Goal: Find specific page/section: Find specific page/section

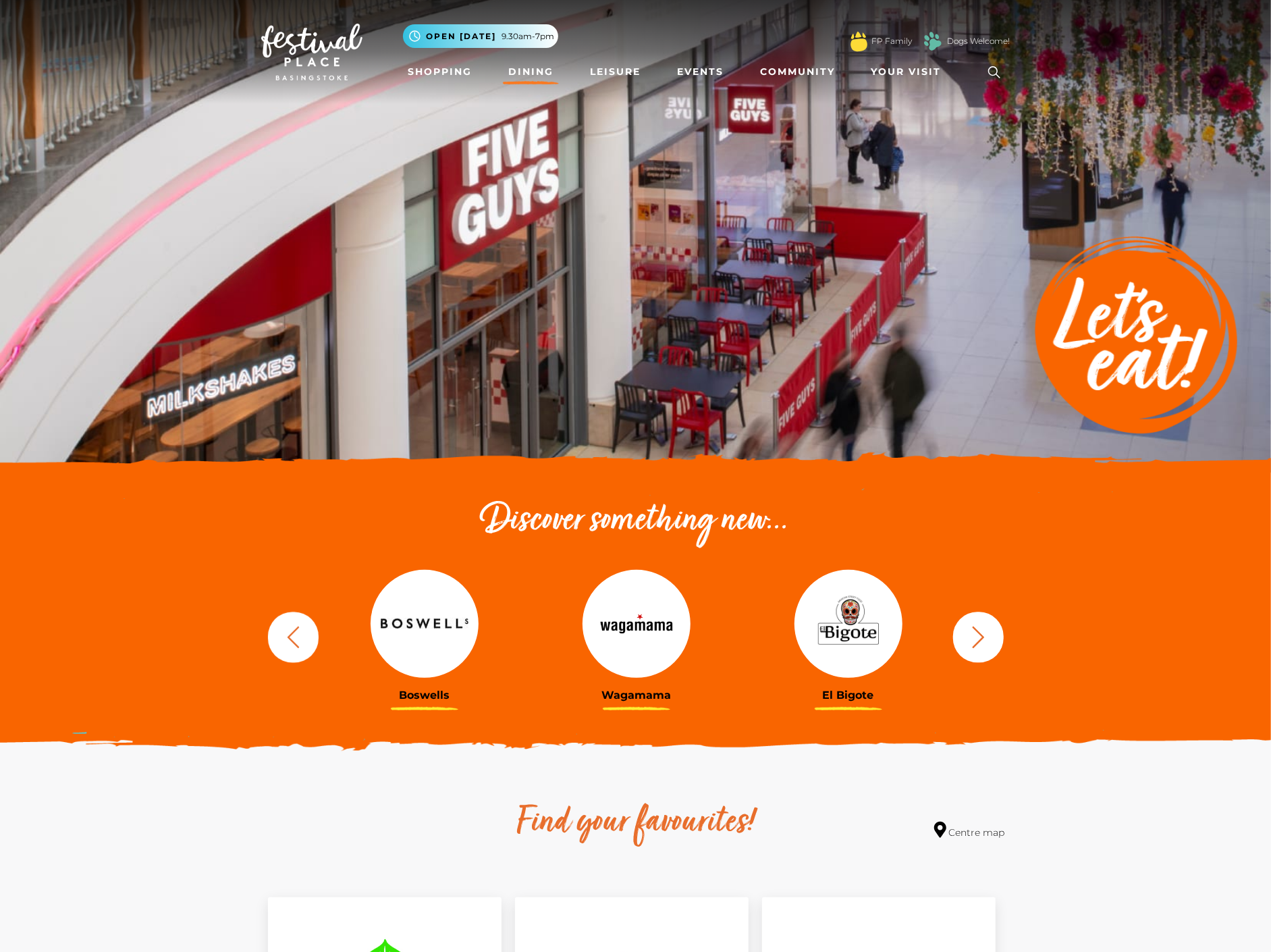
click at [304, 53] on img at bounding box center [312, 52] width 101 height 56
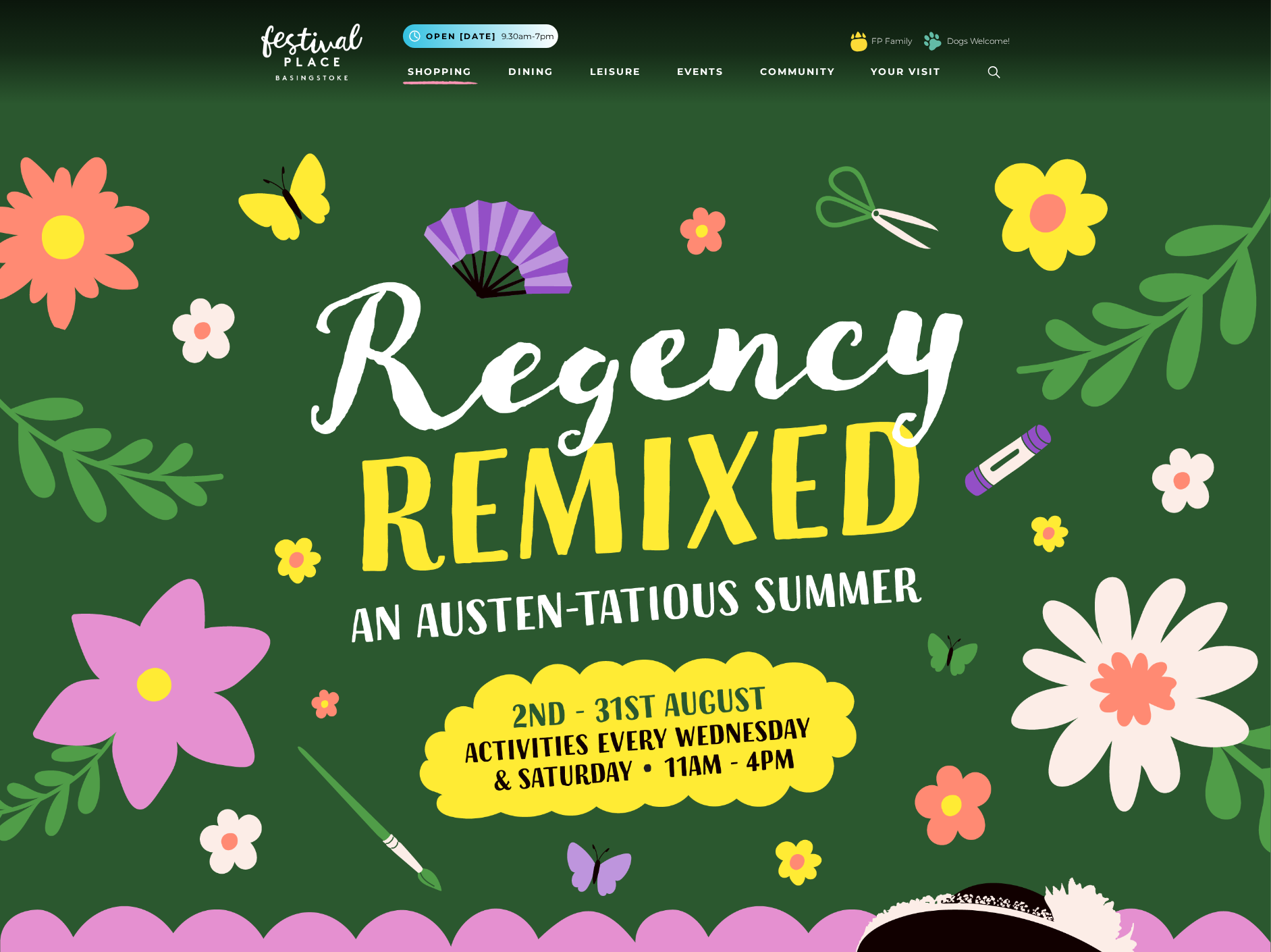
click at [451, 64] on link "Shopping" at bounding box center [441, 72] width 75 height 25
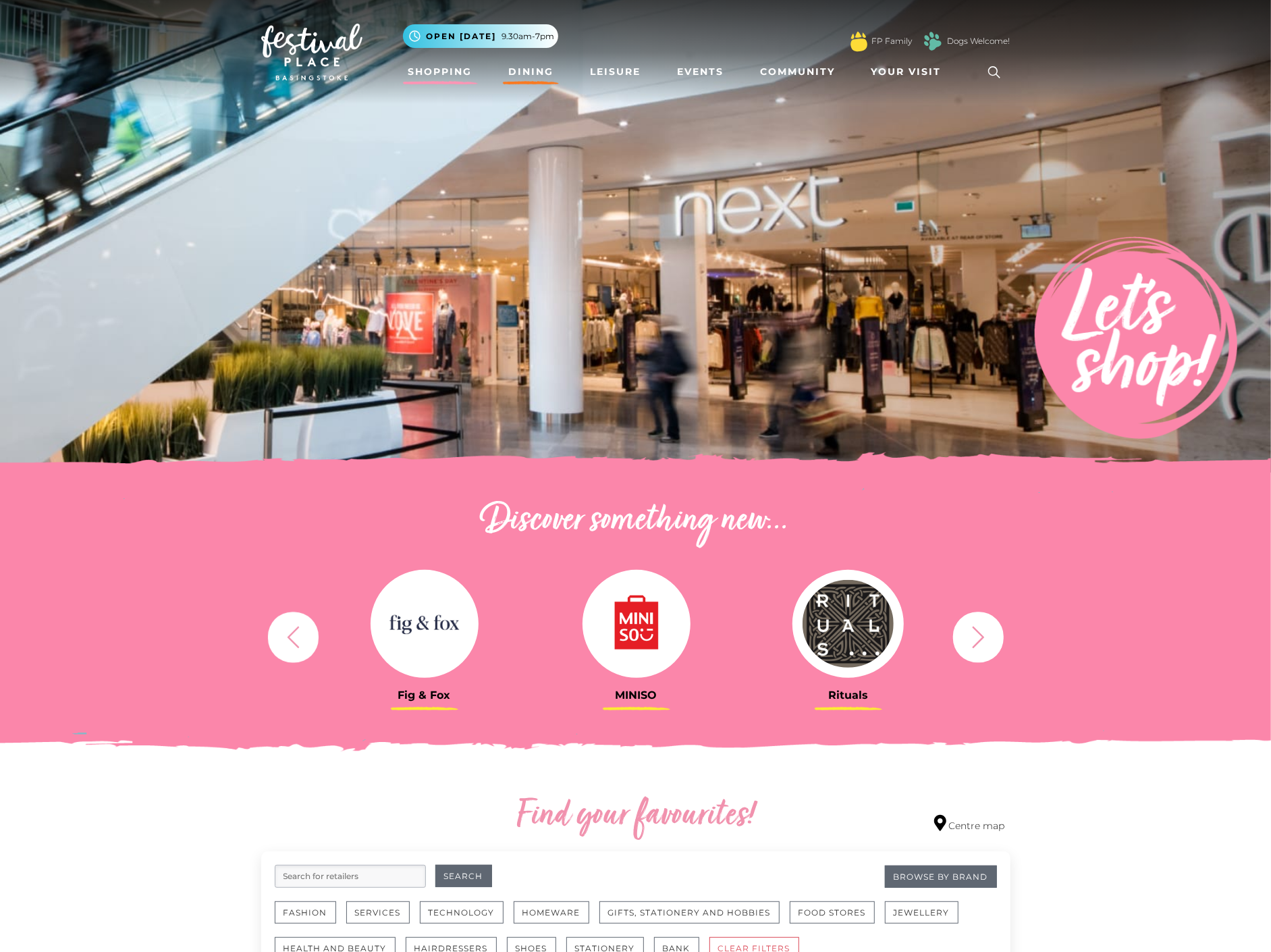
click at [537, 67] on link "Dining" at bounding box center [530, 72] width 56 height 25
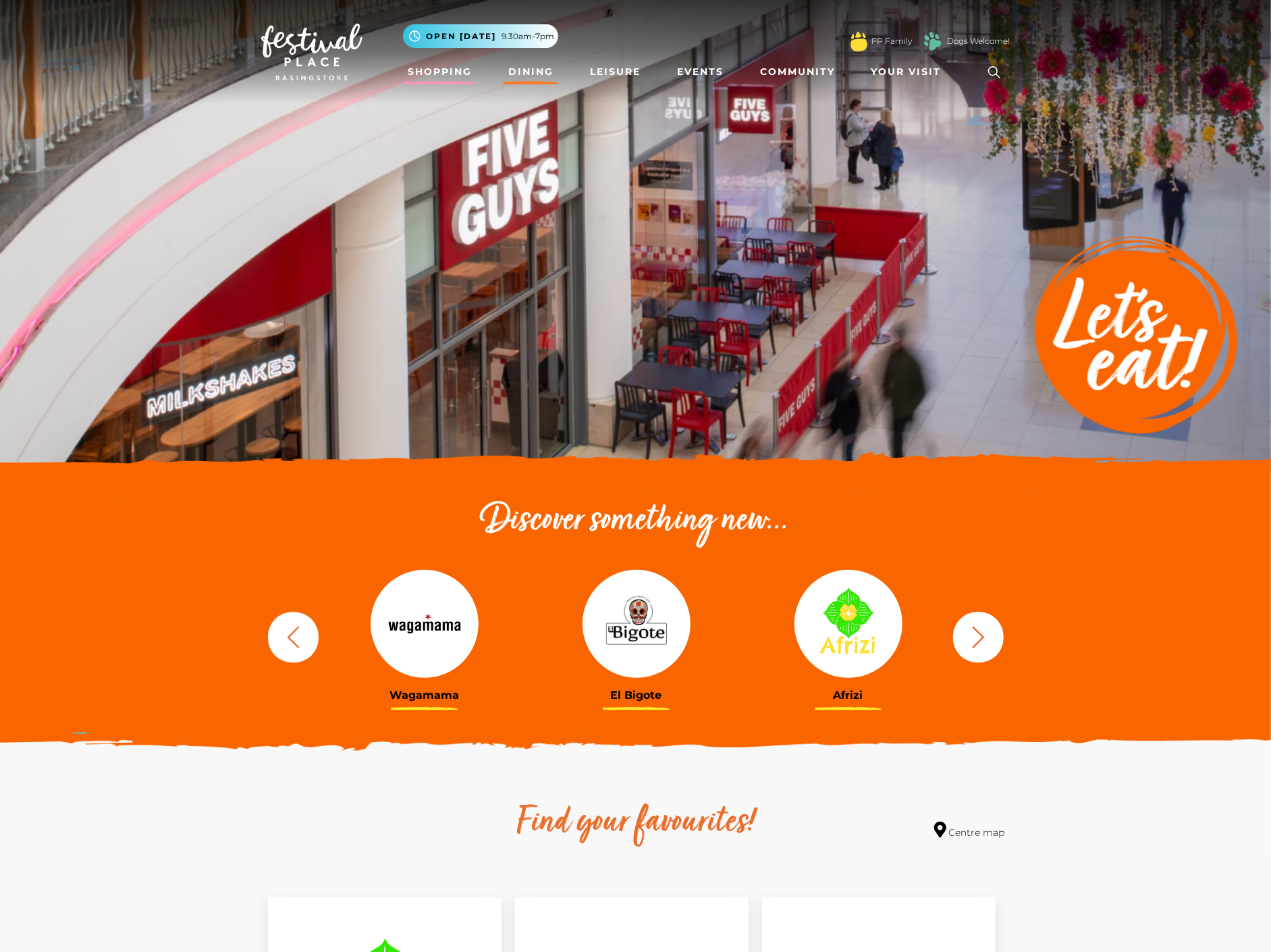
click at [446, 69] on link "Shopping" at bounding box center [441, 72] width 75 height 25
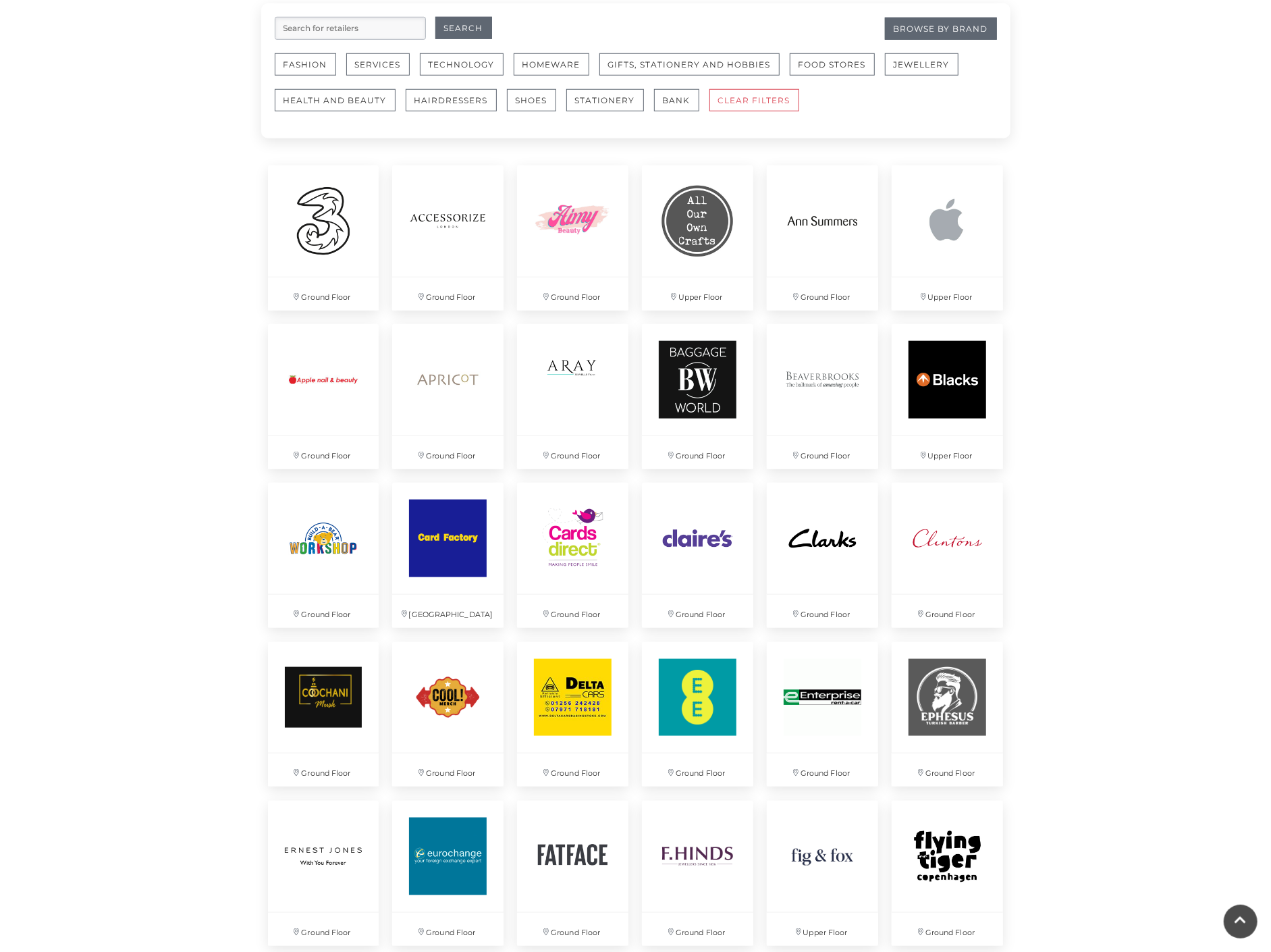
scroll to position [849, 0]
click at [349, 245] on img at bounding box center [323, 219] width 116 height 116
